Goal: Task Accomplishment & Management: Manage account settings

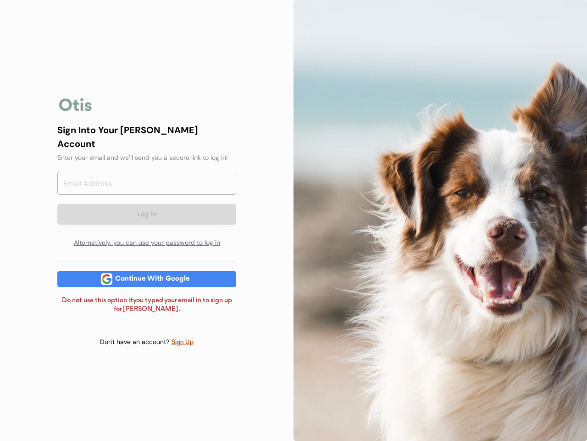
click at [294, 220] on div at bounding box center [441, 220] width 294 height 441
click at [147, 220] on div "Log In Alternatively, you can use your password to log in" at bounding box center [146, 212] width 179 height 80
click at [76, 111] on div at bounding box center [75, 104] width 37 height 18
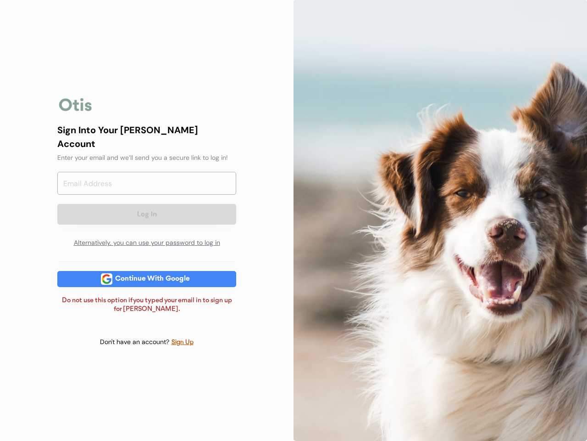
click at [147, 187] on input "email" at bounding box center [146, 183] width 179 height 23
click at [147, 143] on div "Sign Into Your [PERSON_NAME] Account" at bounding box center [146, 137] width 179 height 28
click at [147, 136] on div "Sign Into Your [PERSON_NAME] Account" at bounding box center [146, 137] width 179 height 28
click at [147, 153] on div "Enter your email and we’ll send you a secure link to log in!" at bounding box center [146, 158] width 179 height 10
click at [147, 206] on button "Log In" at bounding box center [146, 214] width 179 height 21
